Goal: Information Seeking & Learning: Learn about a topic

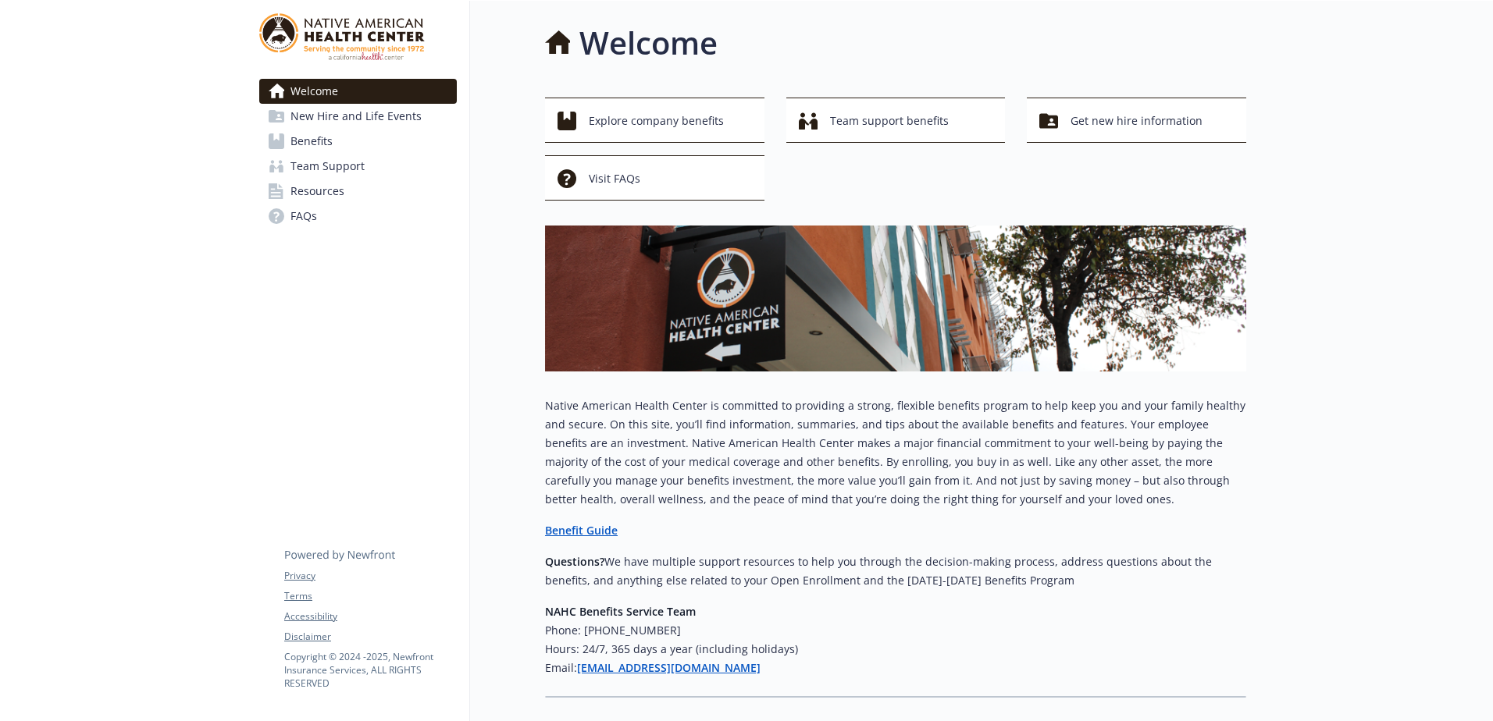
click at [386, 137] on link "Benefits" at bounding box center [357, 141] width 197 height 25
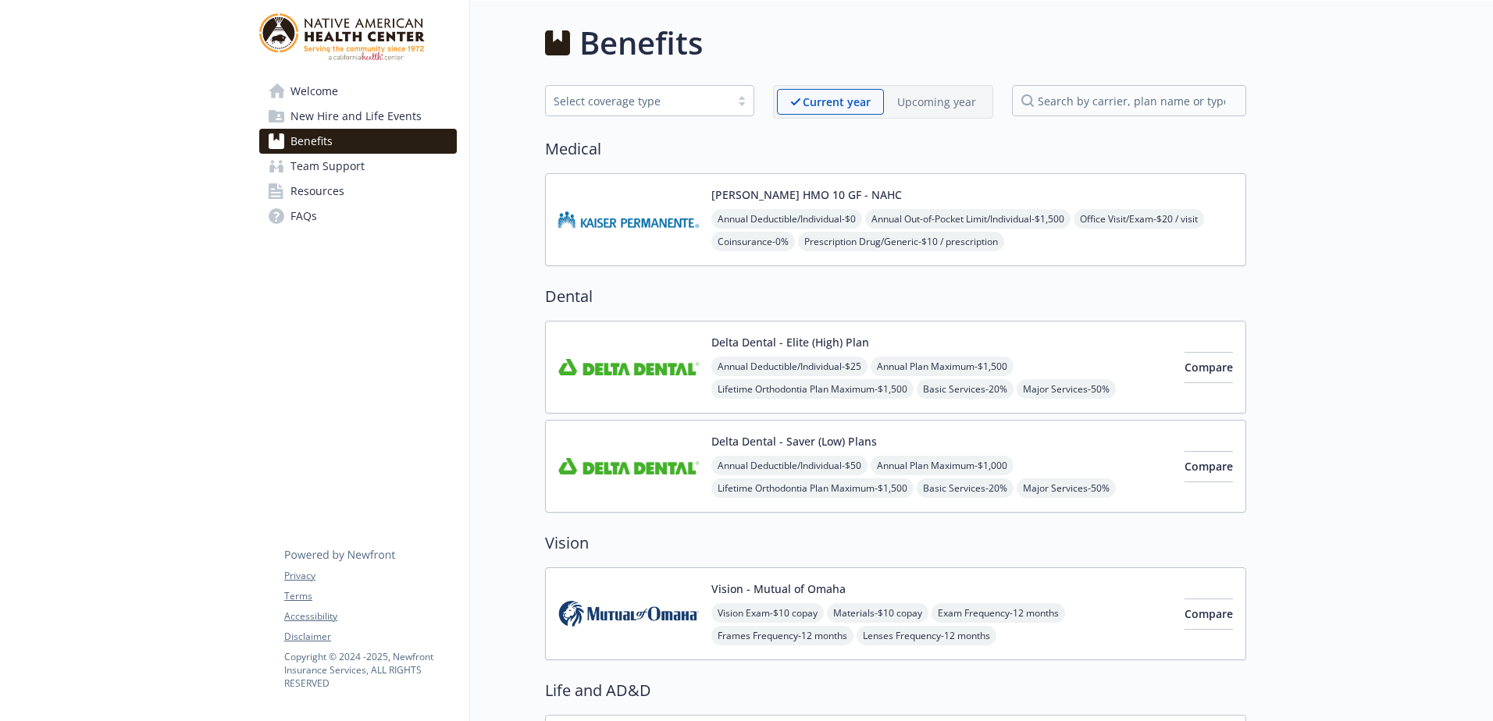
click at [691, 247] on img at bounding box center [628, 220] width 141 height 66
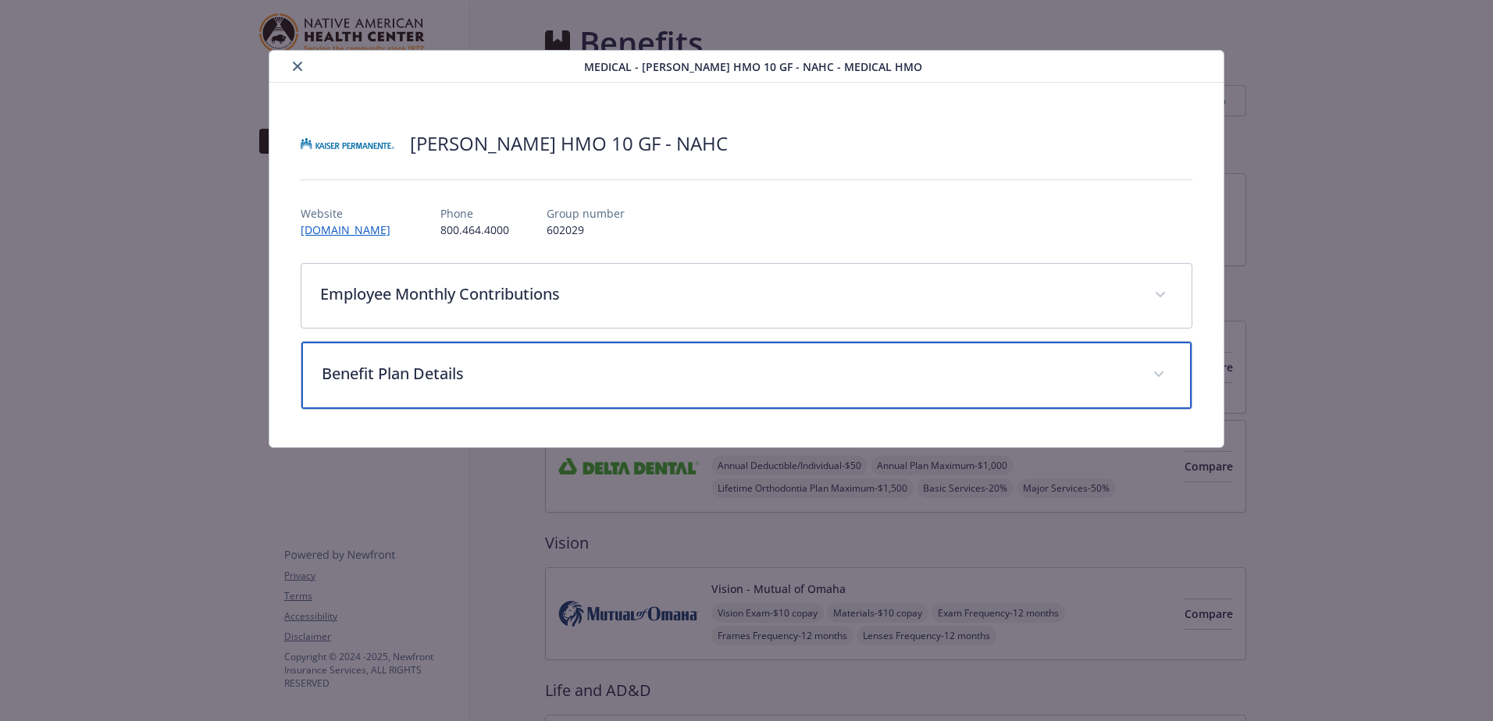
click at [497, 361] on div "Benefit Plan Details" at bounding box center [746, 375] width 890 height 67
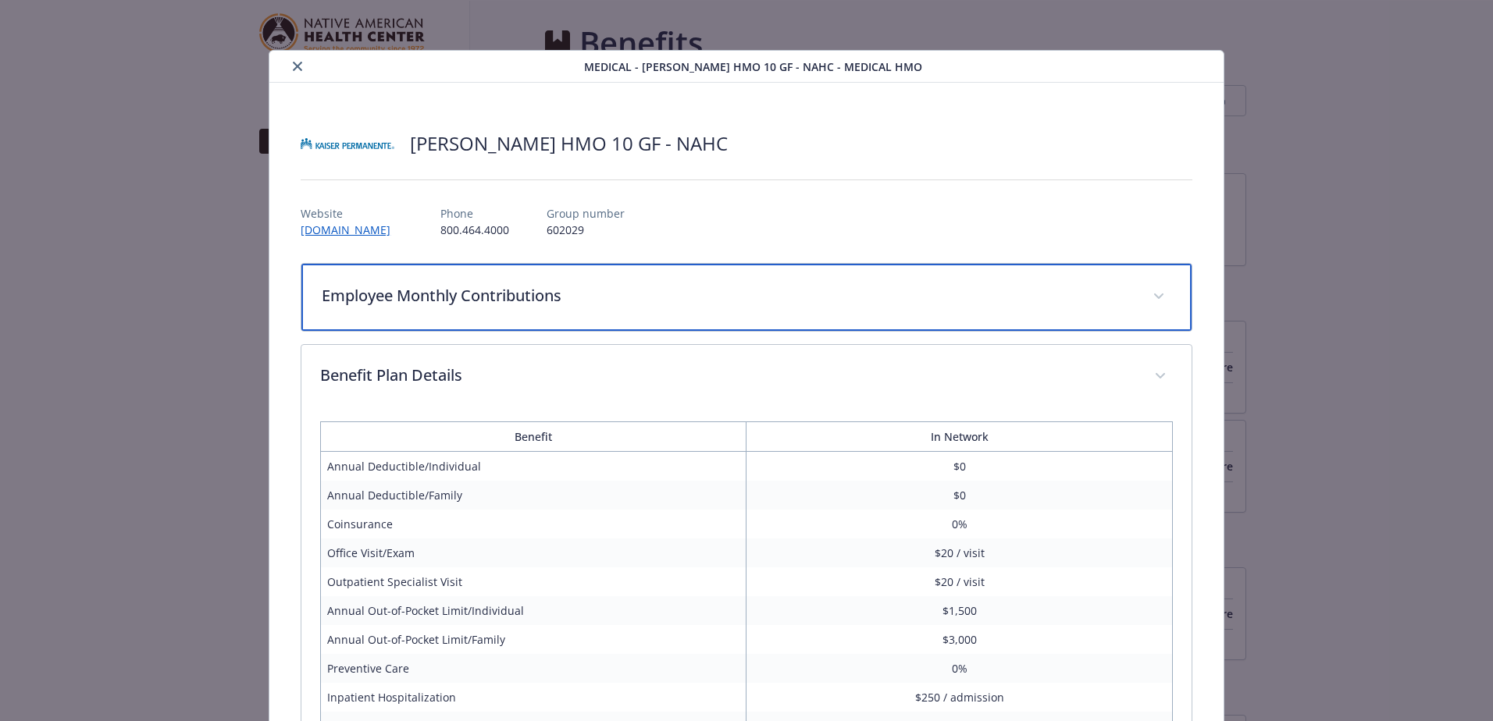
click at [509, 297] on p "Employee Monthly Contributions" at bounding box center [728, 295] width 812 height 23
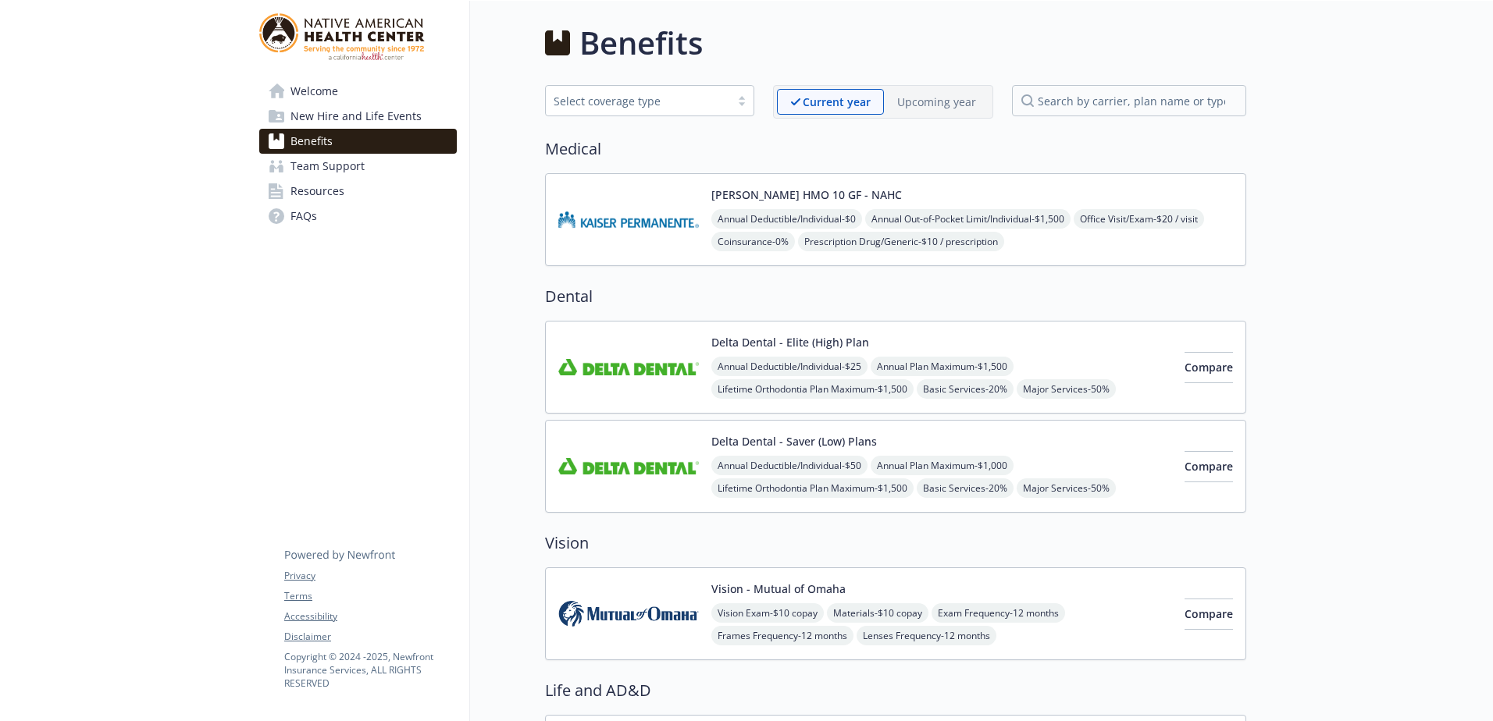
click at [286, 190] on link "Resources" at bounding box center [357, 191] width 197 height 25
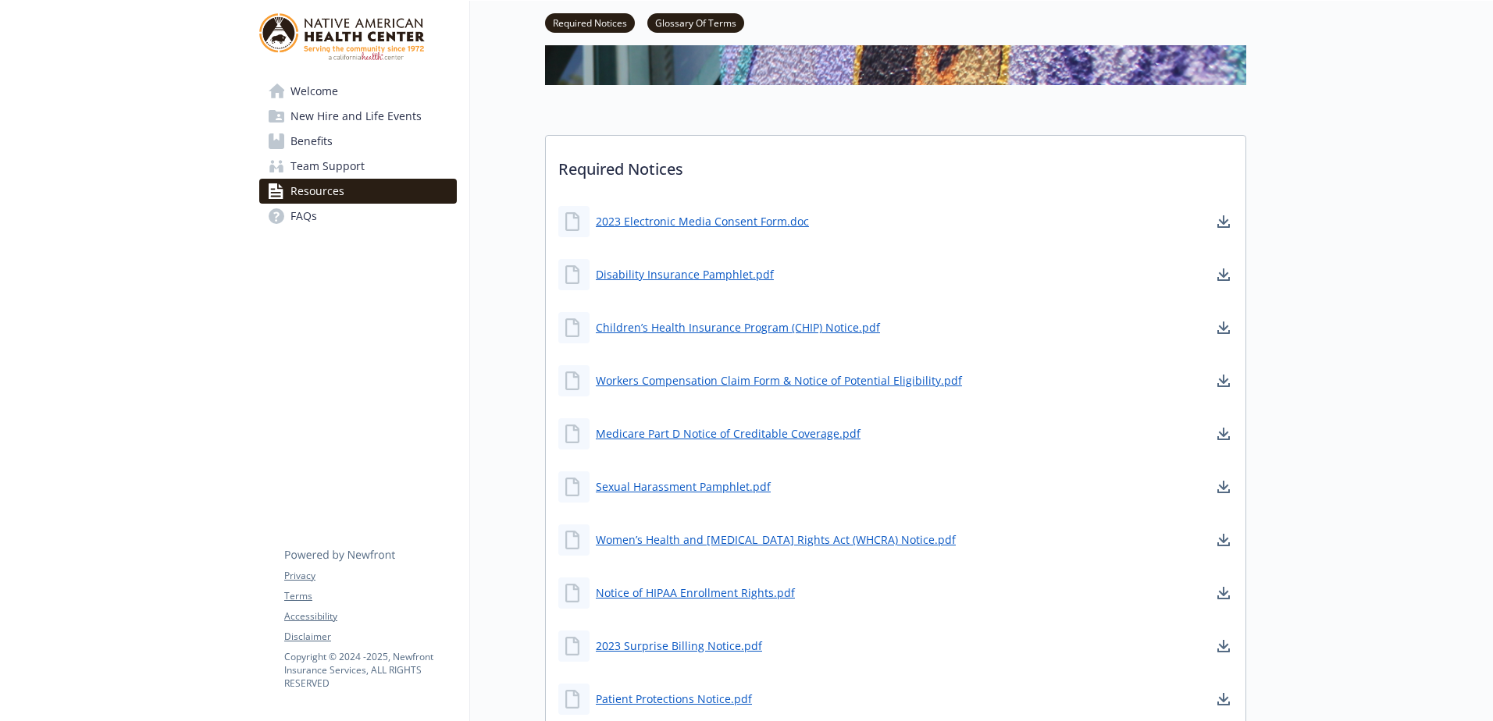
scroll to position [156, 0]
